Goal: Transaction & Acquisition: Purchase product/service

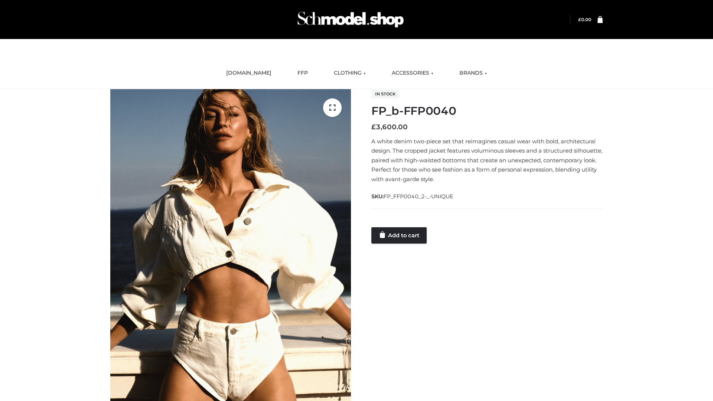
click at [400, 235] on link "Add to cart" at bounding box center [399, 235] width 55 height 16
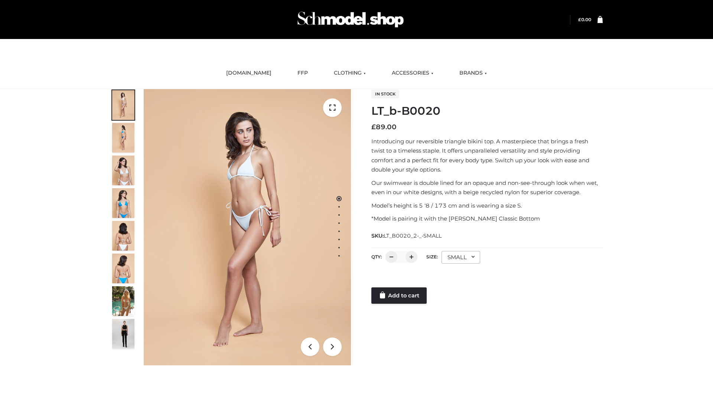
click at [400, 296] on link "Add to cart" at bounding box center [399, 296] width 55 height 16
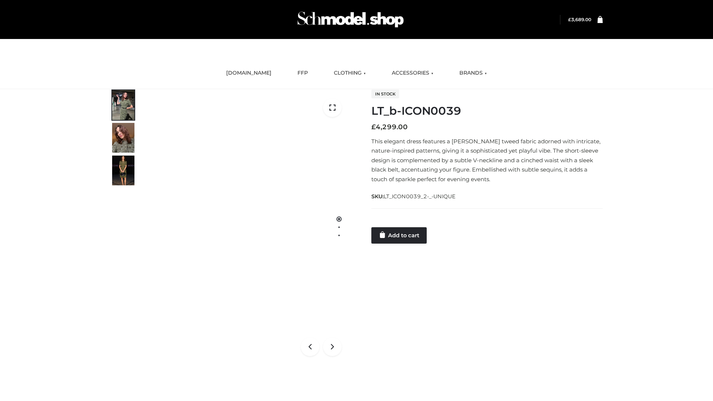
click at [400, 235] on link "Add to cart" at bounding box center [399, 235] width 55 height 16
